Goal: Information Seeking & Learning: Learn about a topic

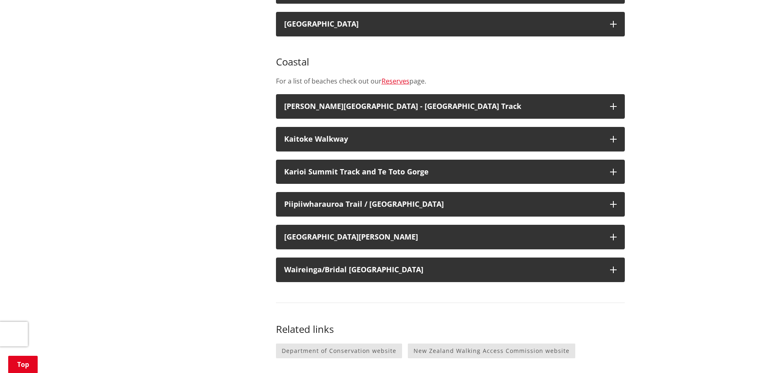
scroll to position [1228, 0]
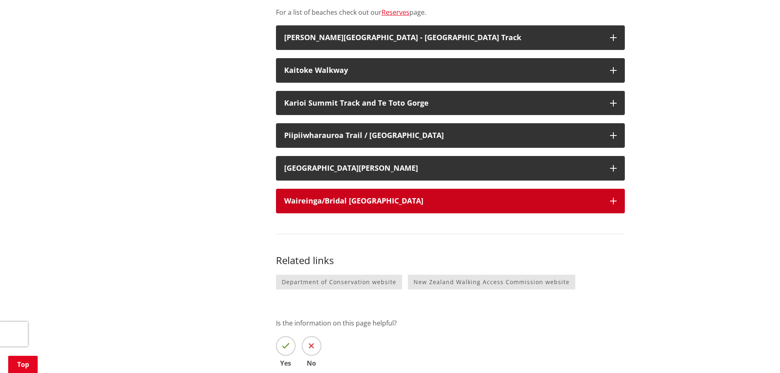
click at [331, 197] on h3 "Waireinga/Bridal [GEOGRAPHIC_DATA]" at bounding box center [443, 201] width 318 height 8
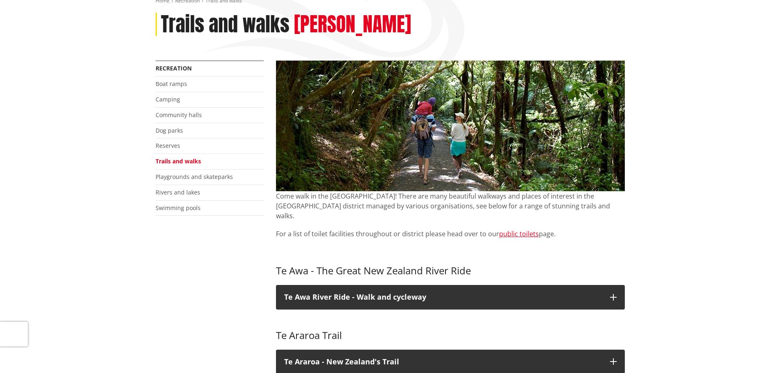
scroll to position [41, 0]
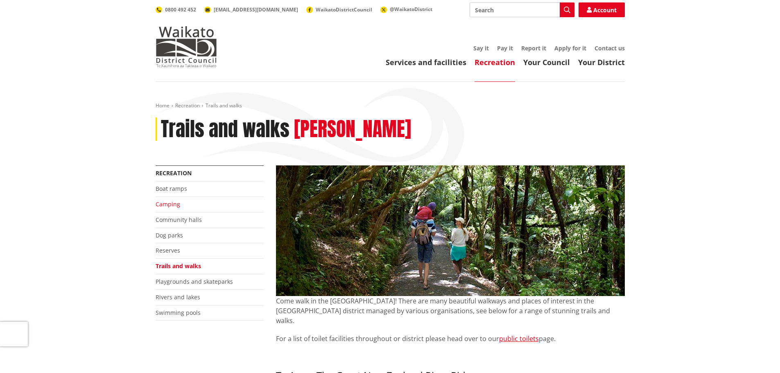
click at [159, 205] on link "Camping" at bounding box center [168, 204] width 25 height 8
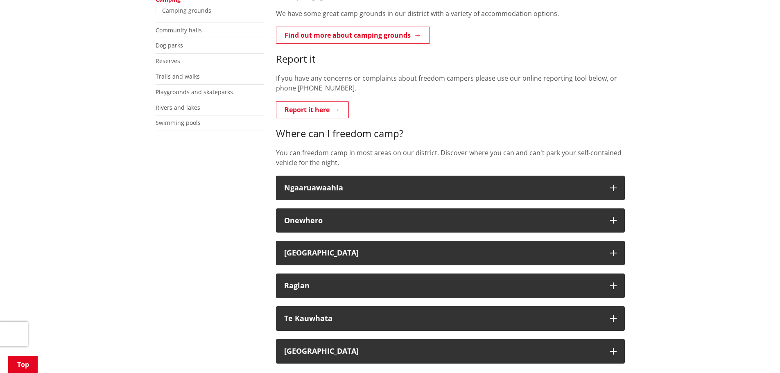
scroll to position [246, 0]
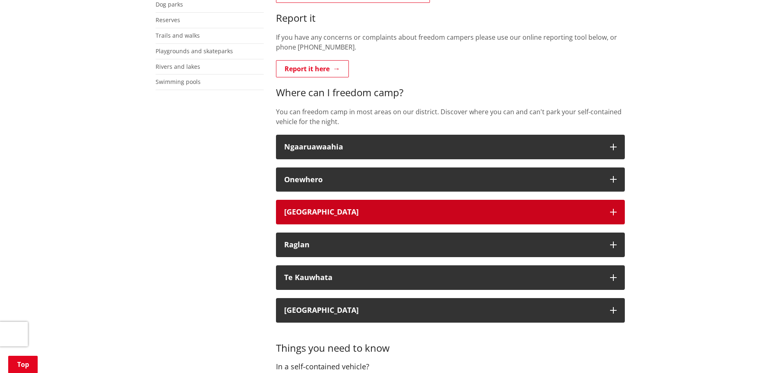
click at [602, 213] on button "Port Waikato" at bounding box center [450, 212] width 349 height 25
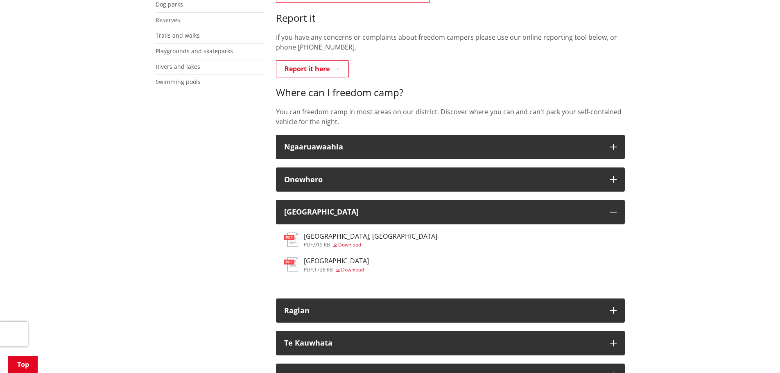
click at [350, 244] on span "Download" at bounding box center [349, 244] width 23 height 7
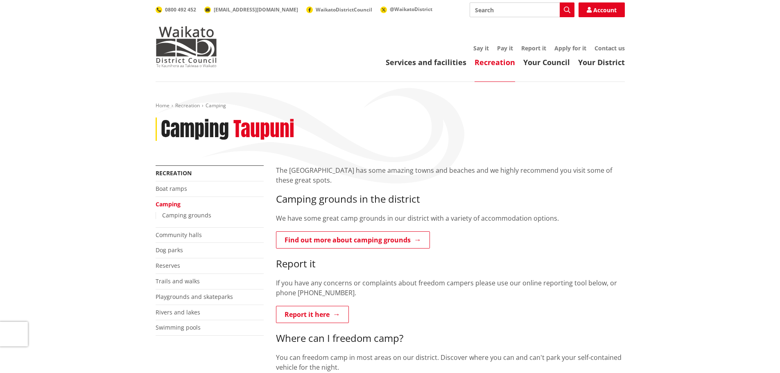
scroll to position [246, 0]
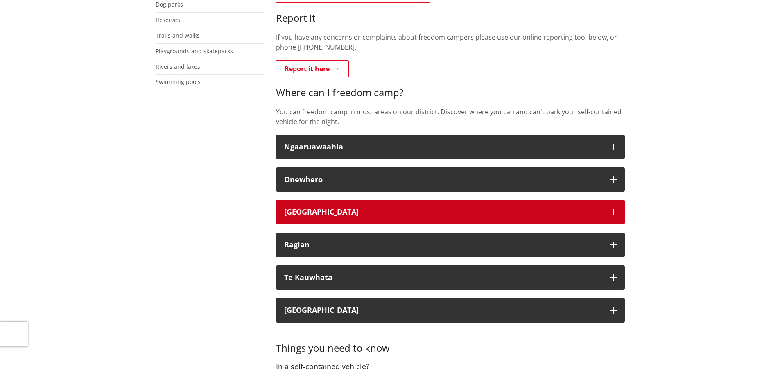
click at [397, 210] on div "Port Waikato" at bounding box center [443, 212] width 318 height 8
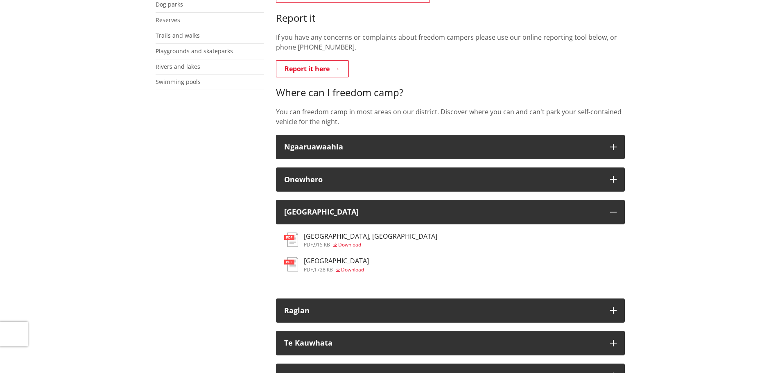
click at [349, 262] on h3 "Maraetai Bay Reserve" at bounding box center [336, 261] width 65 height 8
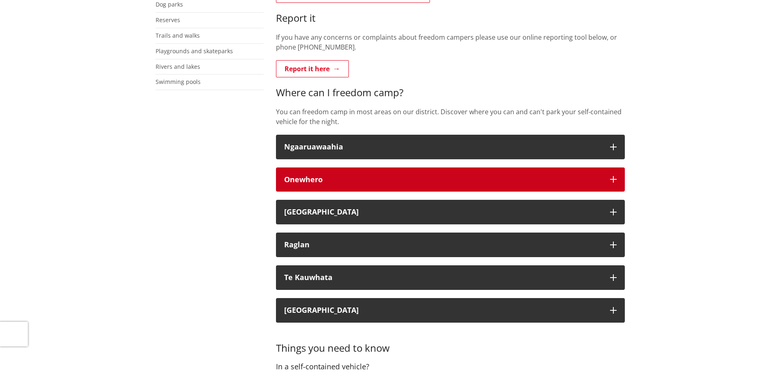
scroll to position [246, 0]
click at [328, 182] on div "Onewhero" at bounding box center [443, 180] width 318 height 8
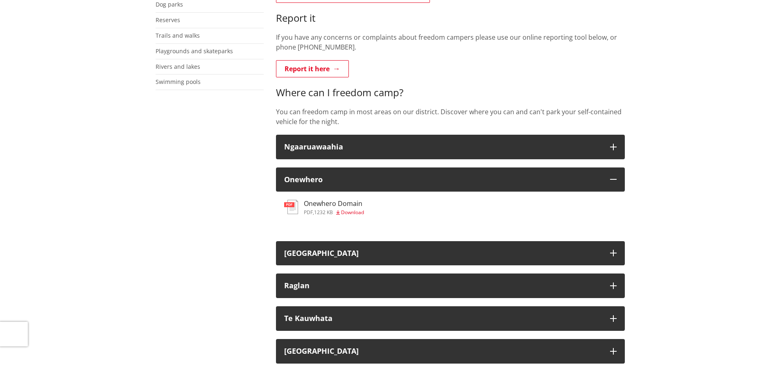
click at [325, 207] on h3 "Onewhero Domain" at bounding box center [334, 204] width 60 height 8
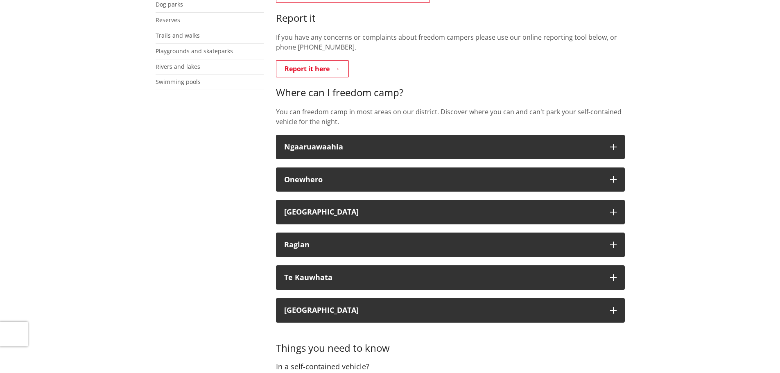
scroll to position [246, 0]
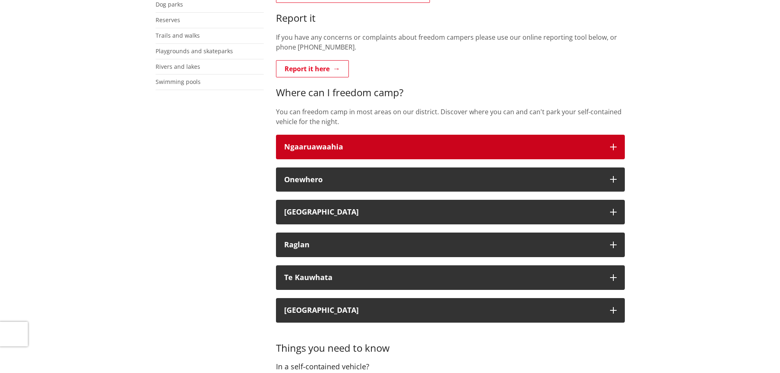
click at [304, 148] on div "Ngaaruawaahia" at bounding box center [443, 147] width 318 height 8
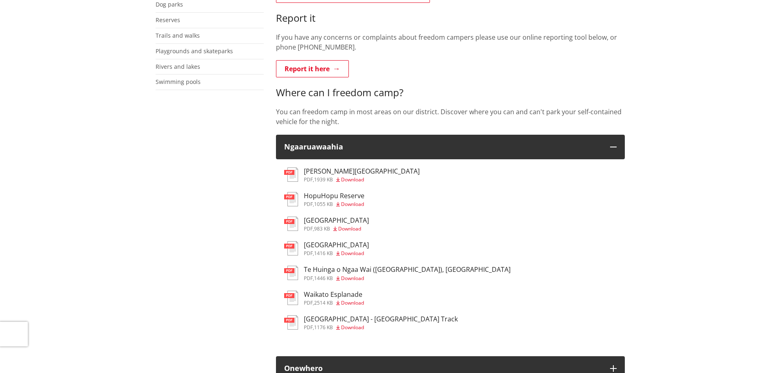
click at [307, 201] on span "pdf" at bounding box center [308, 204] width 9 height 7
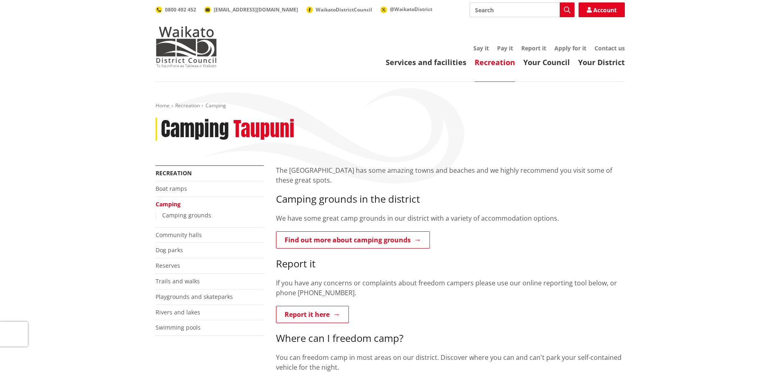
scroll to position [246, 0]
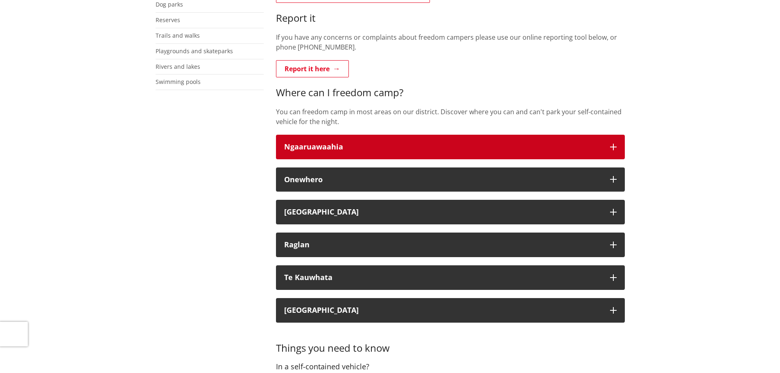
click at [604, 148] on button "Ngaaruawaahia" at bounding box center [450, 147] width 349 height 25
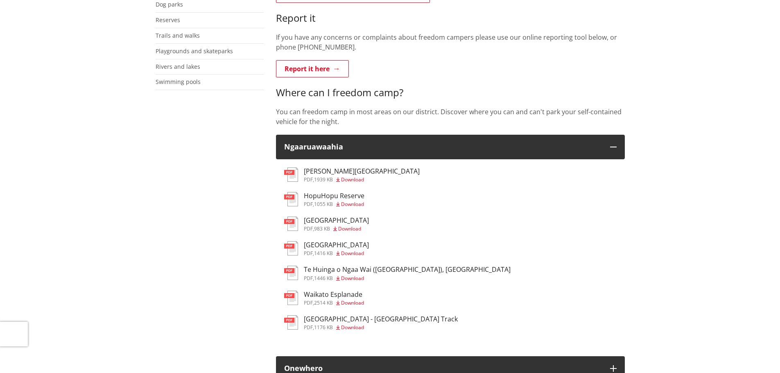
click at [354, 301] on span "Download" at bounding box center [352, 302] width 23 height 7
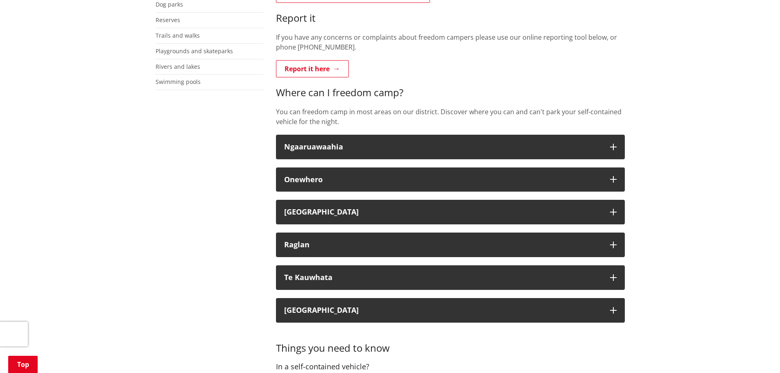
scroll to position [246, 0]
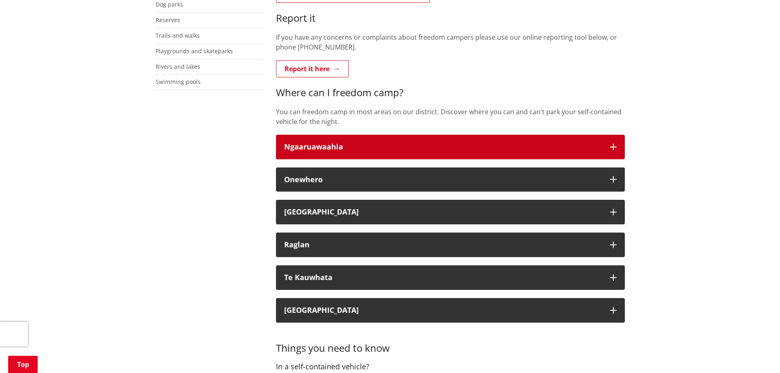
click at [381, 149] on div "Ngaaruawaahia" at bounding box center [443, 147] width 318 height 8
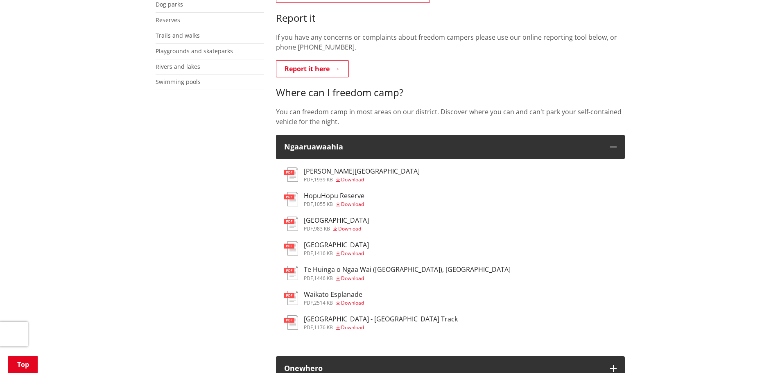
click at [359, 318] on h3 "[GEOGRAPHIC_DATA] - [GEOGRAPHIC_DATA] Track" at bounding box center [381, 319] width 154 height 8
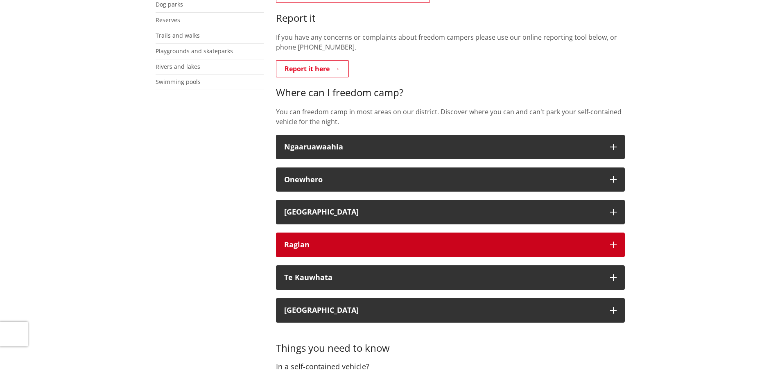
scroll to position [246, 0]
click at [314, 245] on div "Raglan" at bounding box center [443, 245] width 318 height 8
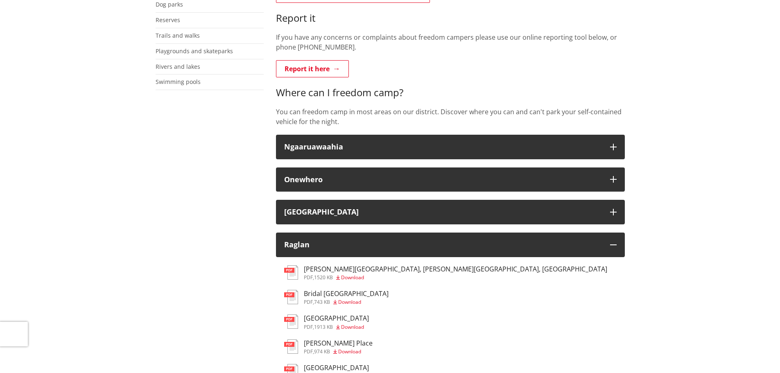
click at [336, 293] on h3 "Bridal [GEOGRAPHIC_DATA]" at bounding box center [346, 294] width 85 height 8
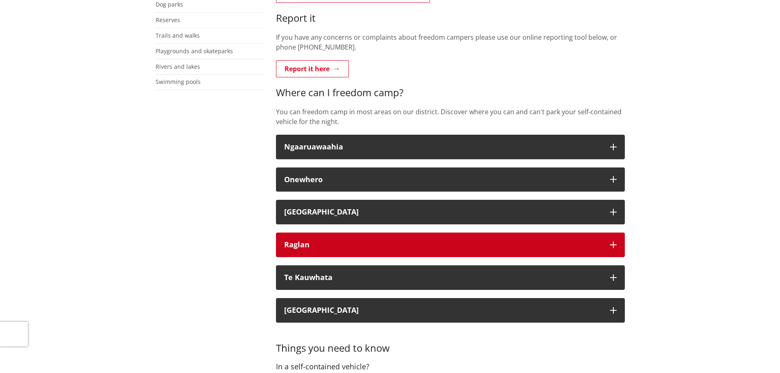
scroll to position [246, 0]
click at [292, 244] on div "Raglan" at bounding box center [443, 245] width 318 height 8
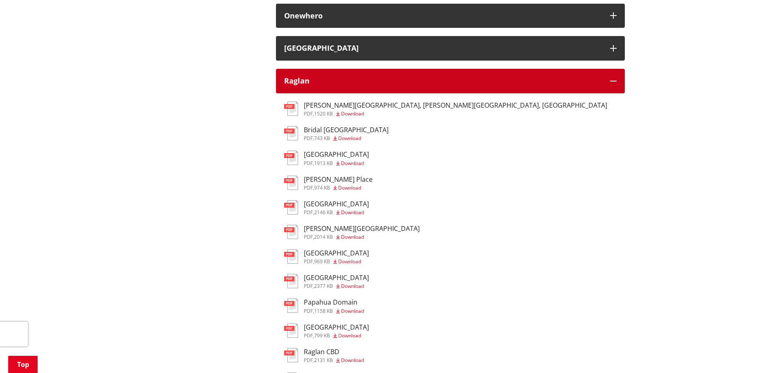
scroll to position [450, 0]
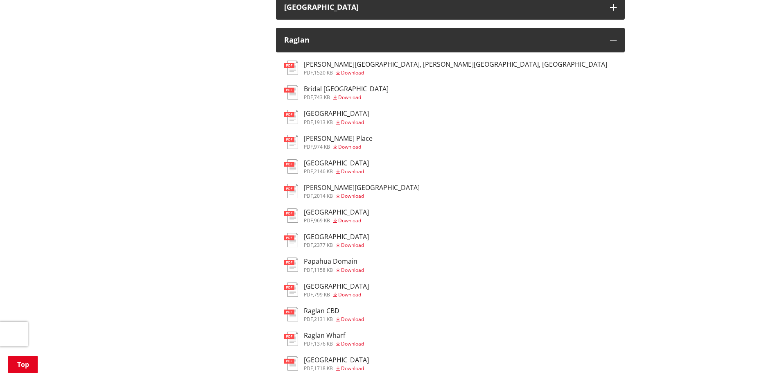
click at [321, 263] on h3 "Papahua Domain" at bounding box center [334, 262] width 60 height 8
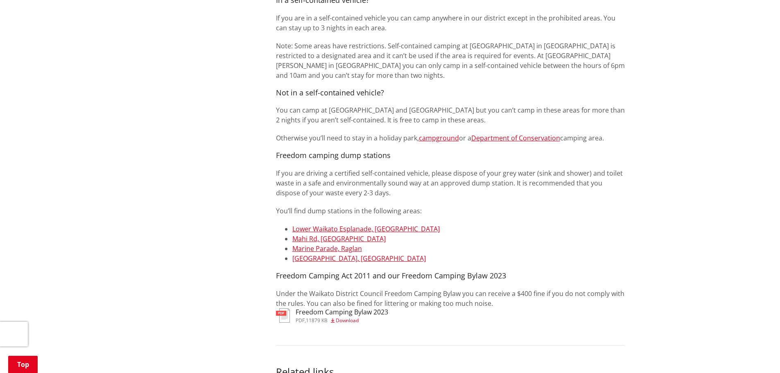
scroll to position [614, 0]
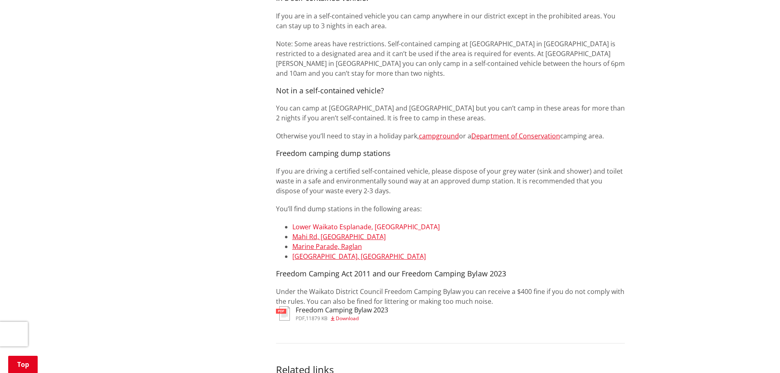
click at [348, 227] on link "Lower Waikato Esplanade, [GEOGRAPHIC_DATA]" at bounding box center [365, 226] width 147 height 9
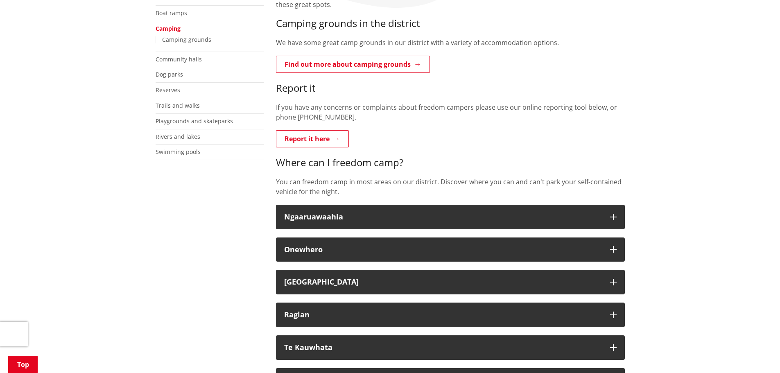
scroll to position [0, 0]
